Goal: Task Accomplishment & Management: Manage account settings

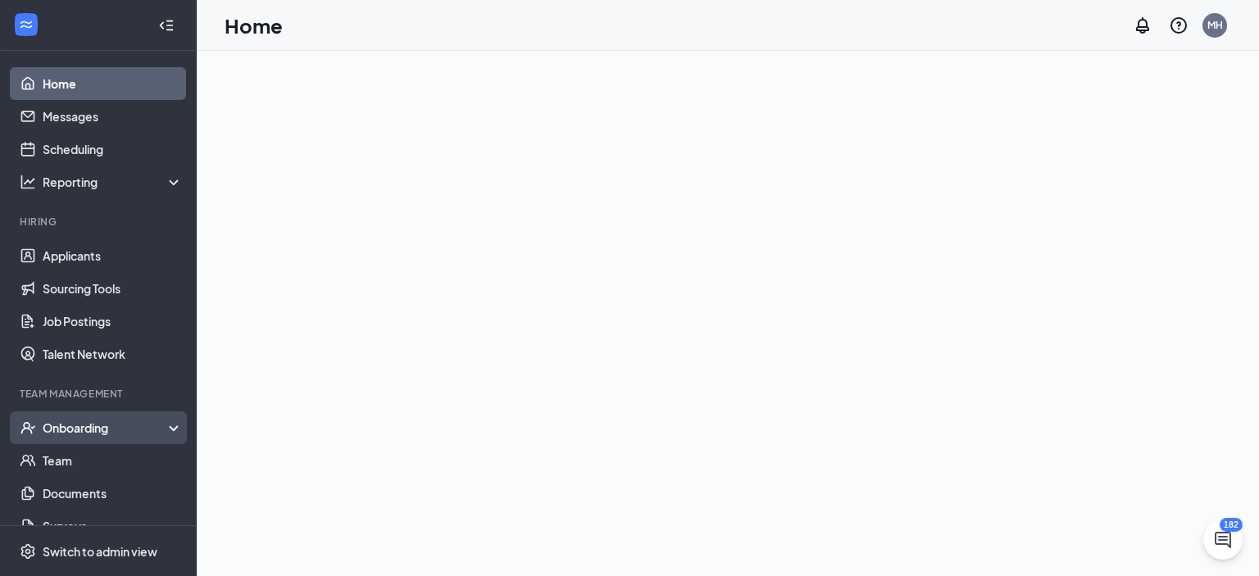
click at [69, 420] on div "Onboarding" at bounding box center [106, 428] width 126 height 16
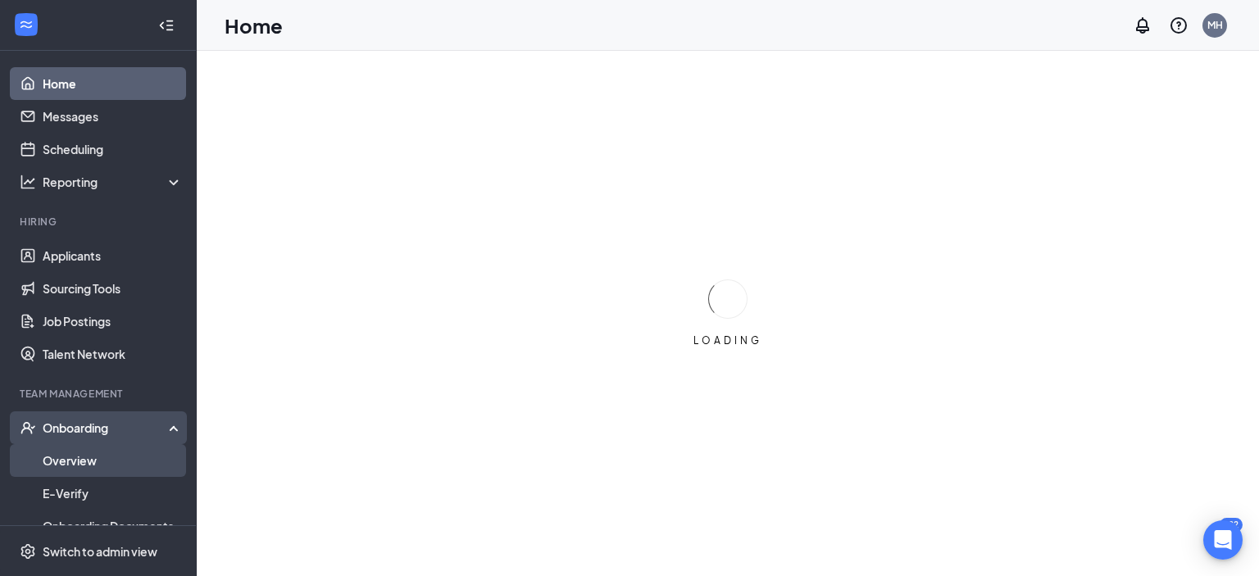
click at [84, 461] on link "Overview" at bounding box center [113, 460] width 140 height 33
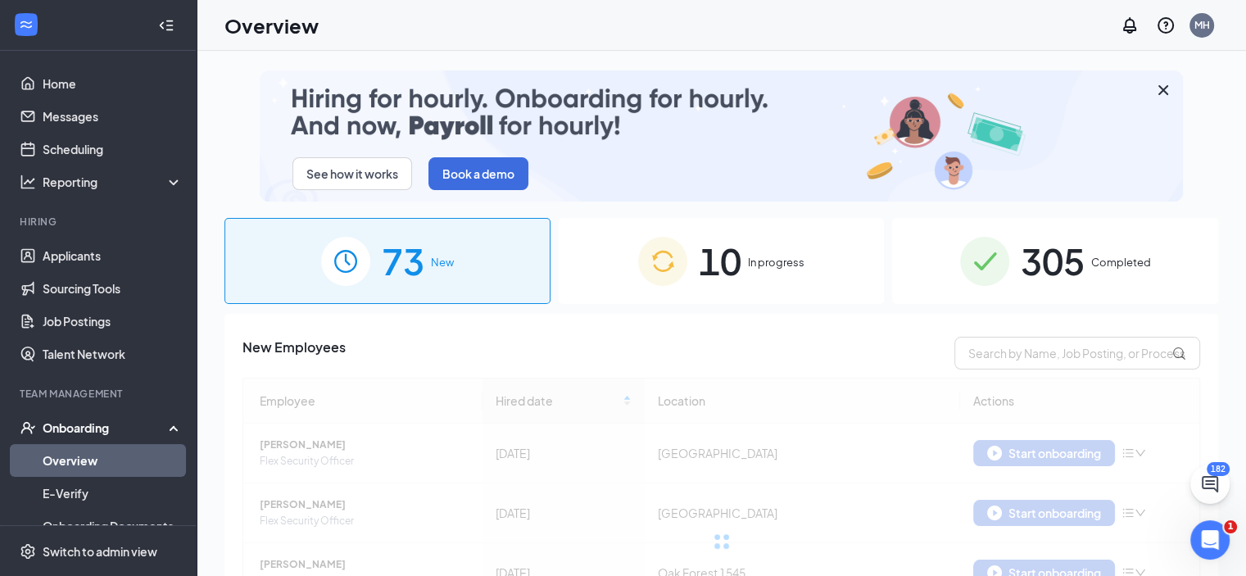
click at [760, 268] on span "In progress" at bounding box center [776, 262] width 57 height 16
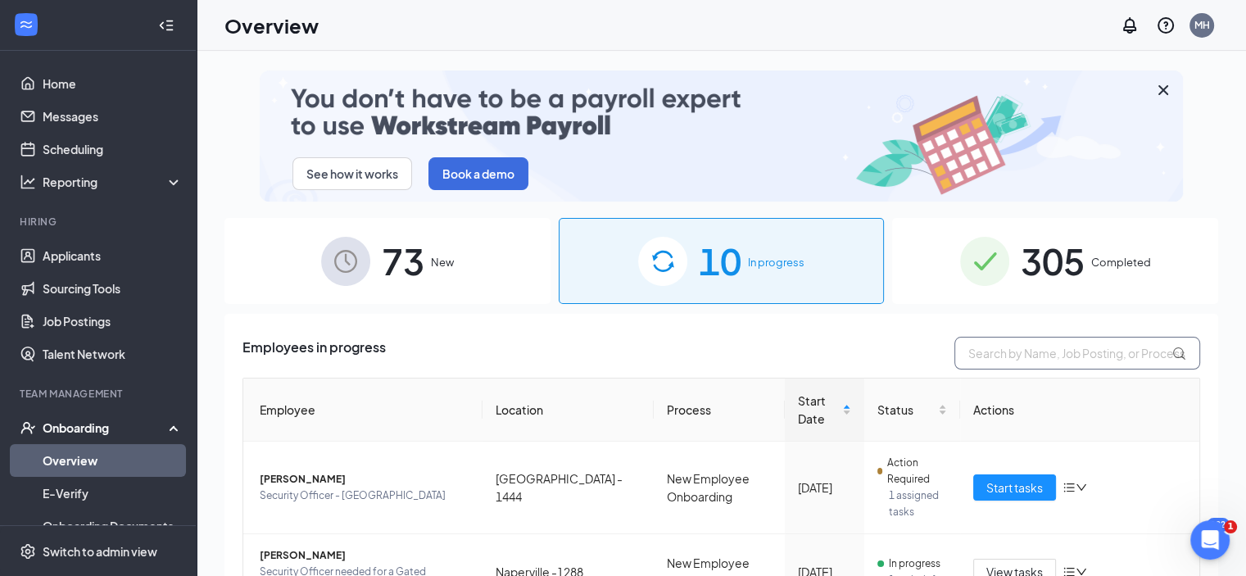
click at [1019, 347] on input "text" at bounding box center [1078, 353] width 246 height 33
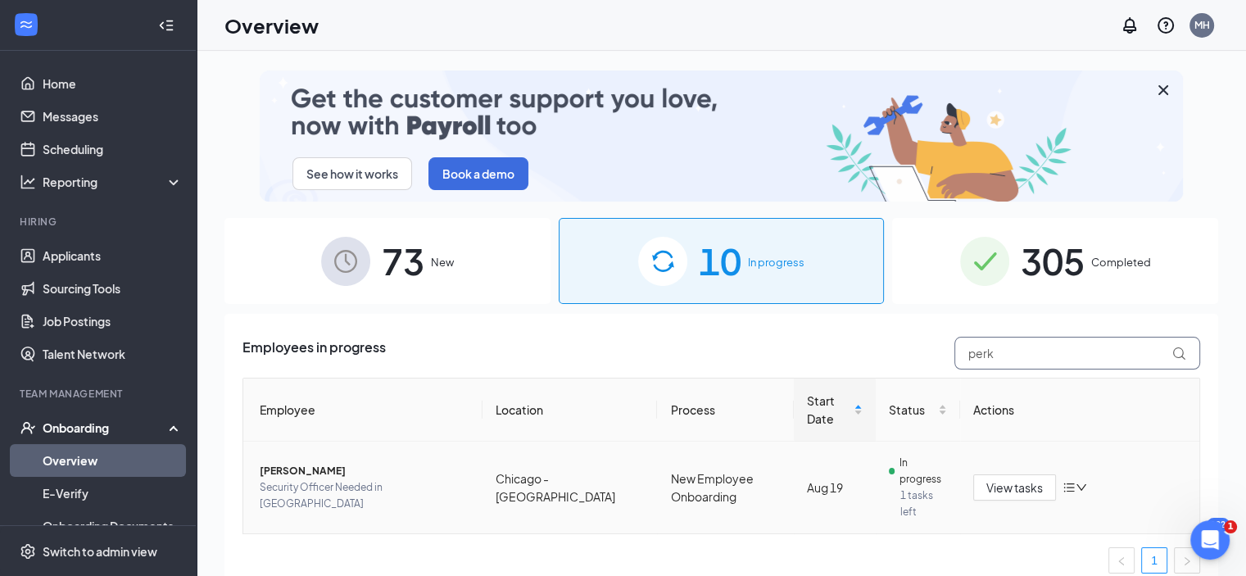
type input "perk"
click at [274, 469] on span "[PERSON_NAME]" at bounding box center [365, 471] width 210 height 16
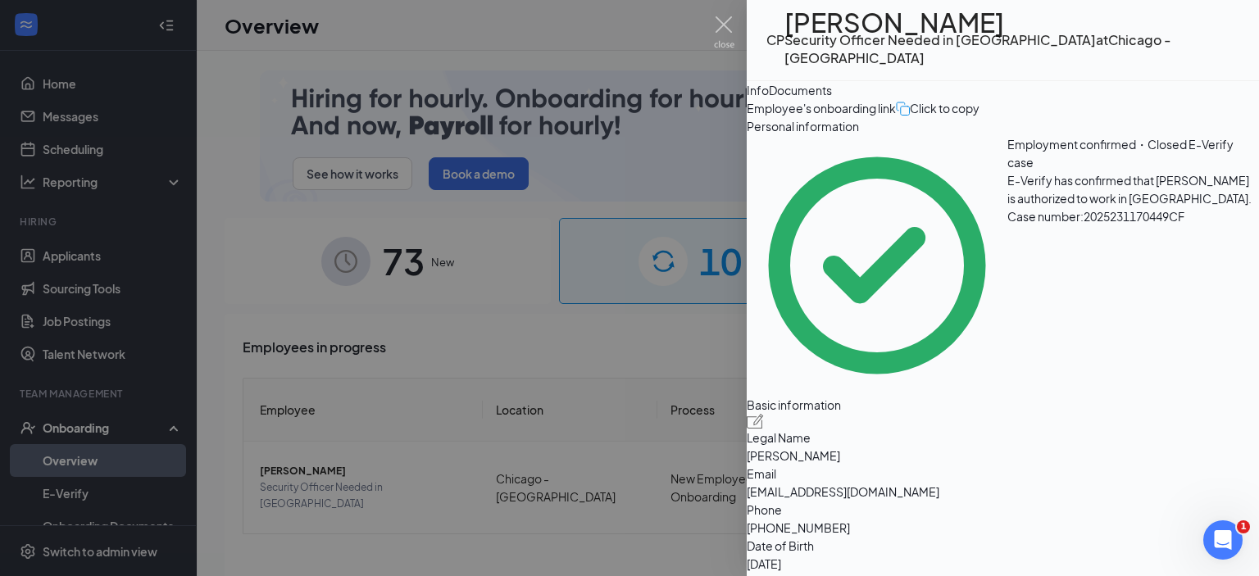
click at [832, 93] on div "Documents" at bounding box center [800, 90] width 63 height 18
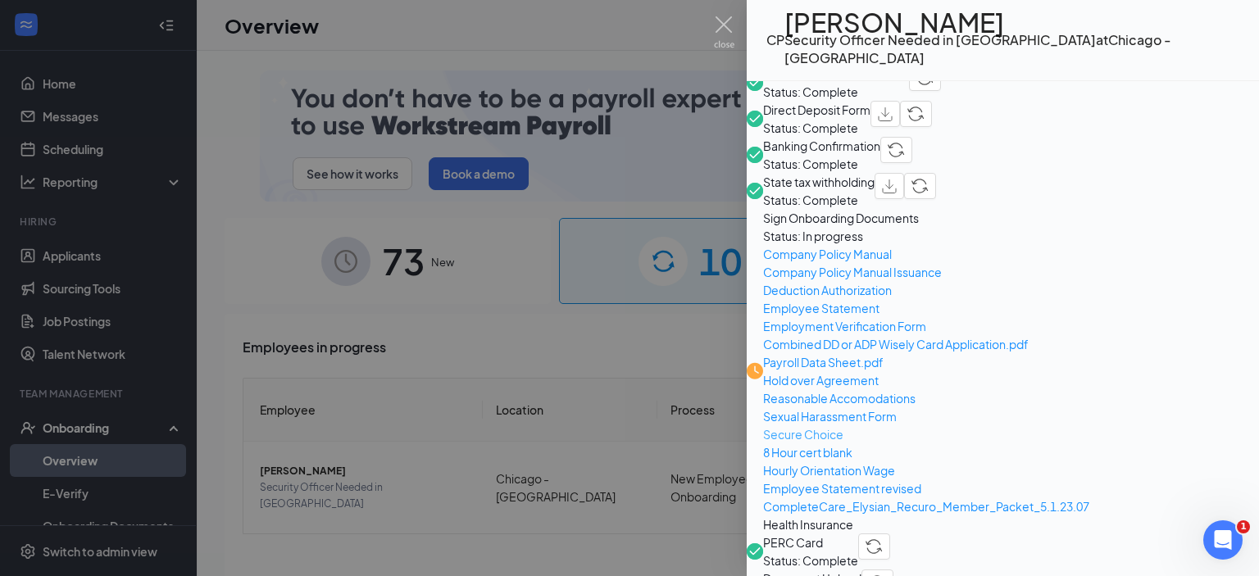
scroll to position [901, 0]
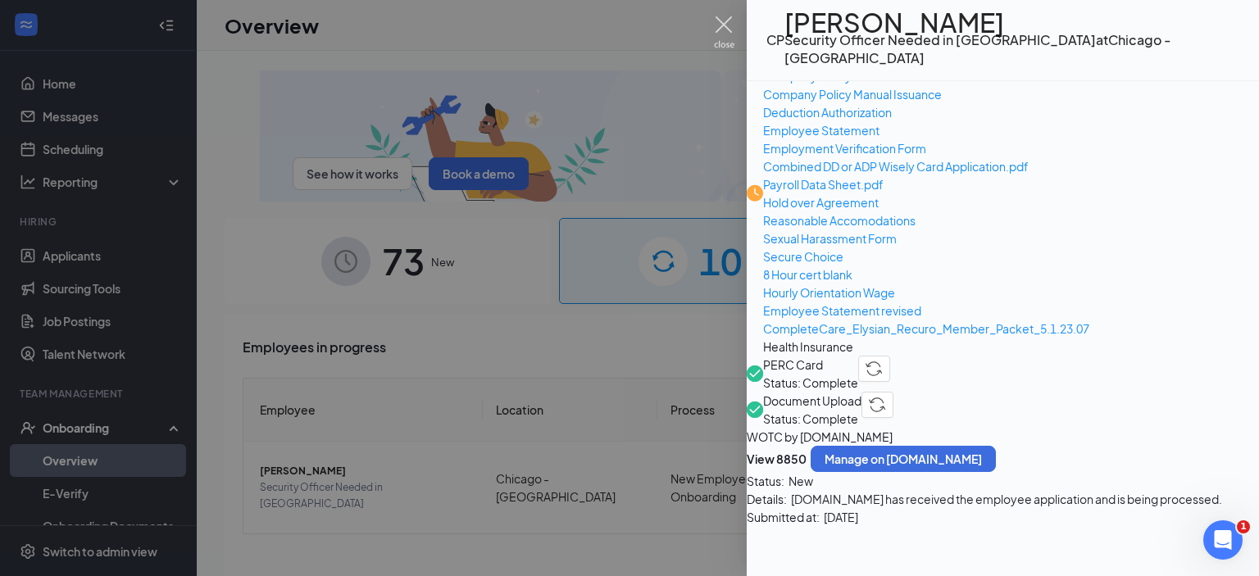
click at [733, 23] on img at bounding box center [724, 32] width 20 height 32
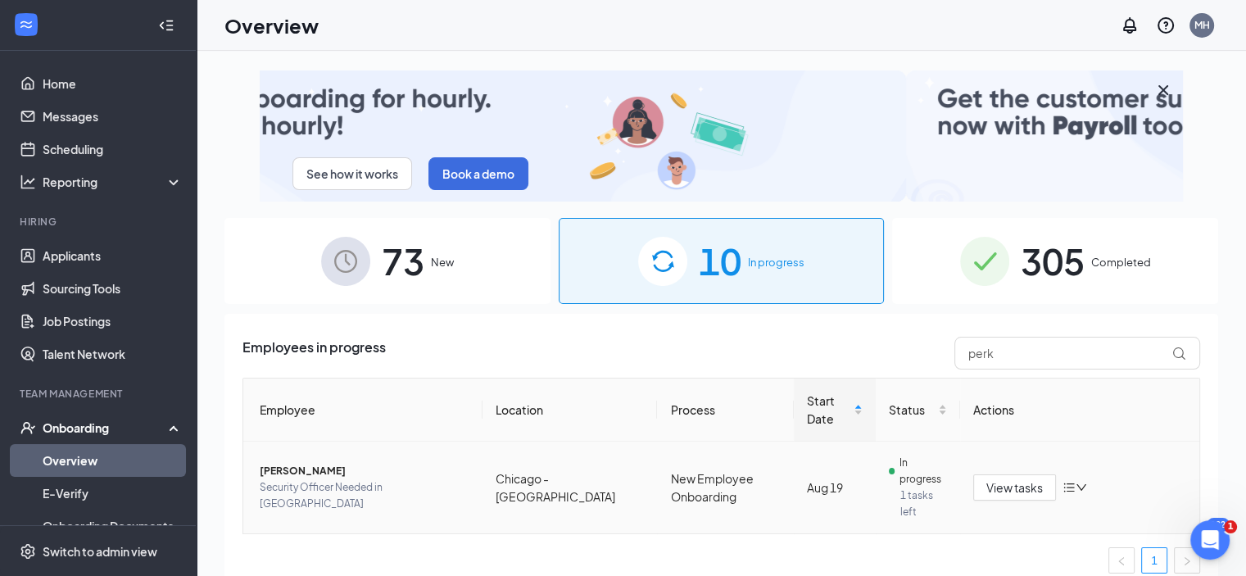
click at [305, 478] on span "[PERSON_NAME]" at bounding box center [365, 471] width 210 height 16
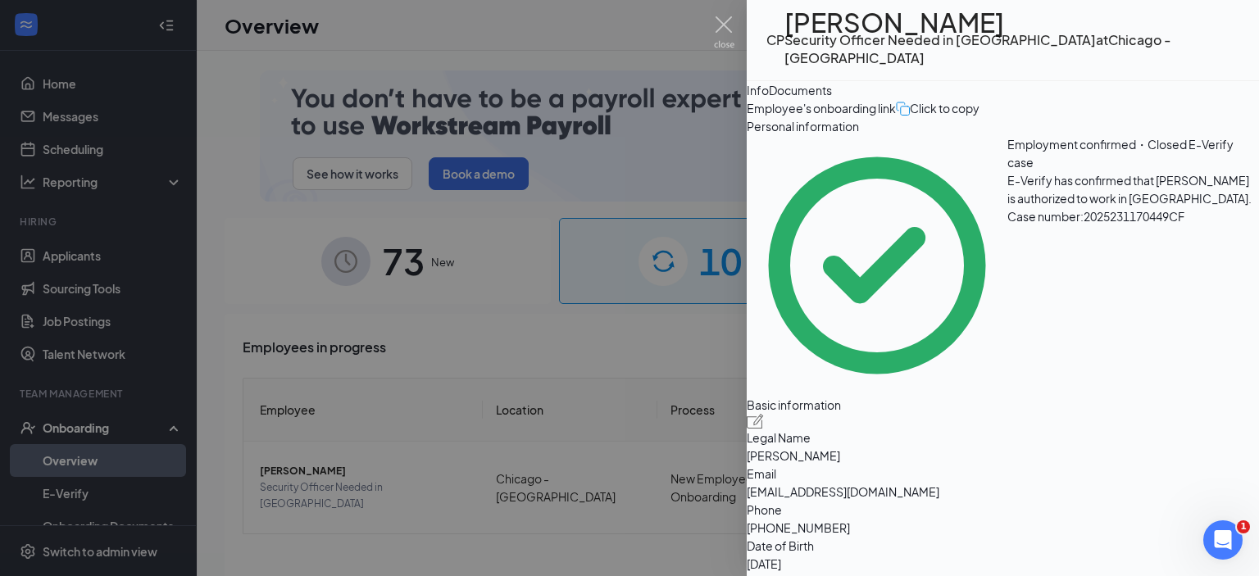
click at [832, 94] on div "Documents" at bounding box center [800, 90] width 63 height 18
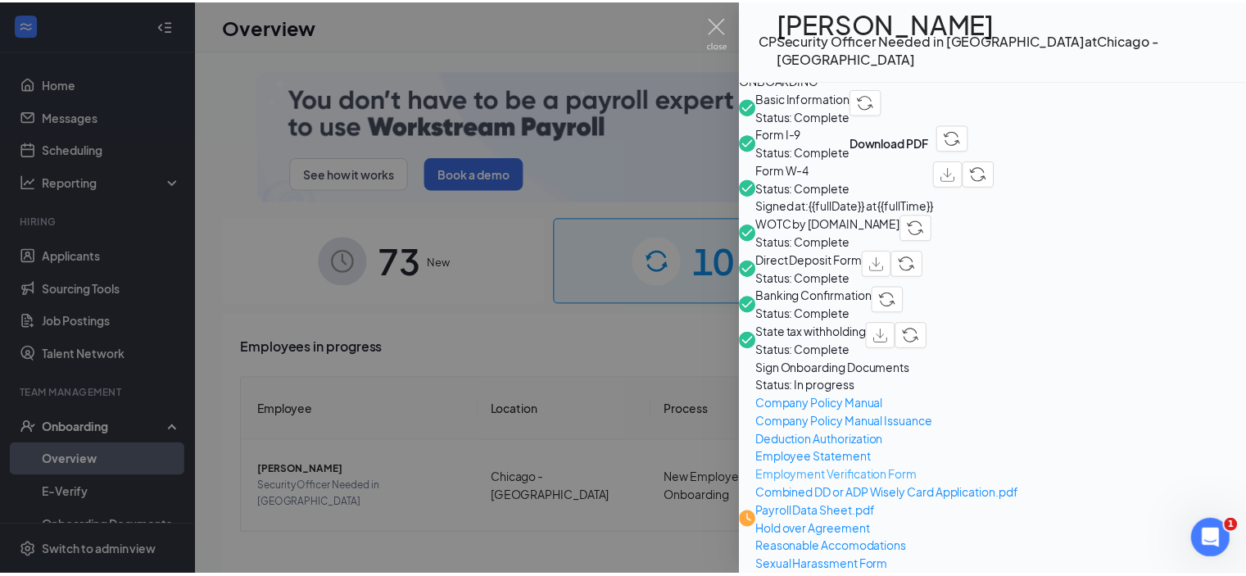
scroll to position [901, 0]
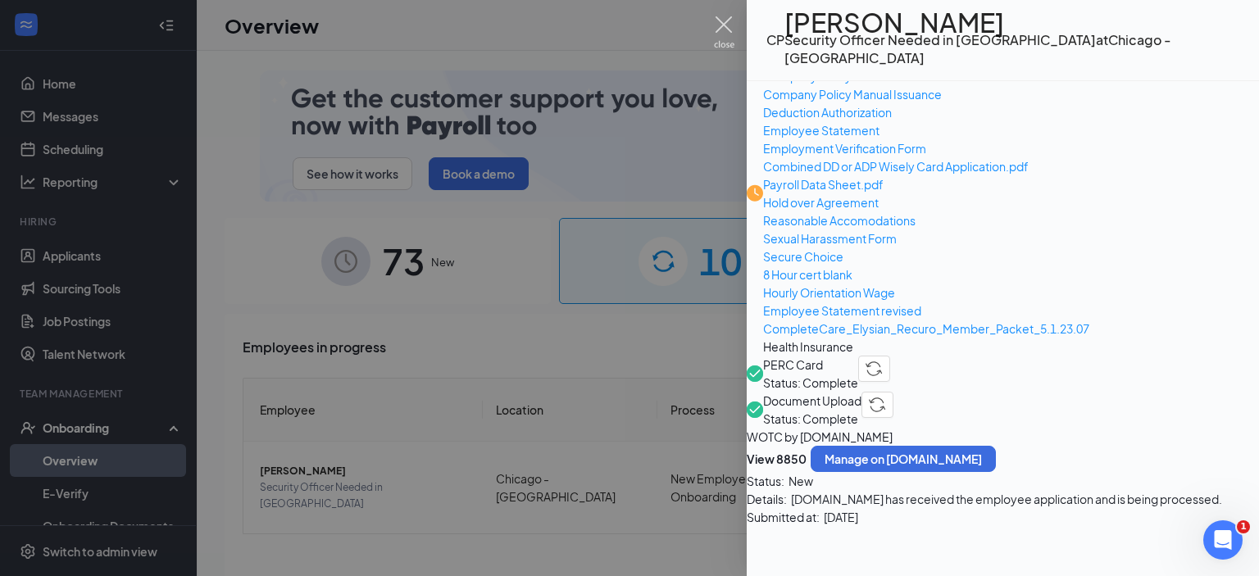
click at [731, 21] on img at bounding box center [724, 32] width 20 height 32
